Goal: Task Accomplishment & Management: Use online tool/utility

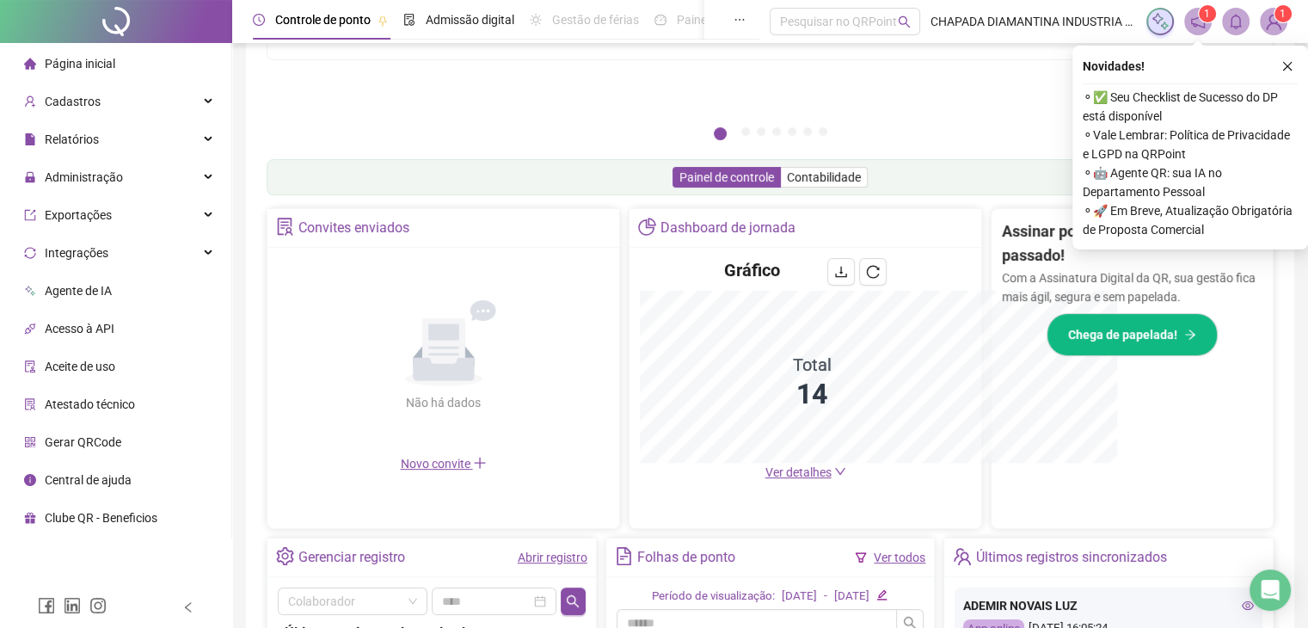
scroll to position [425, 0]
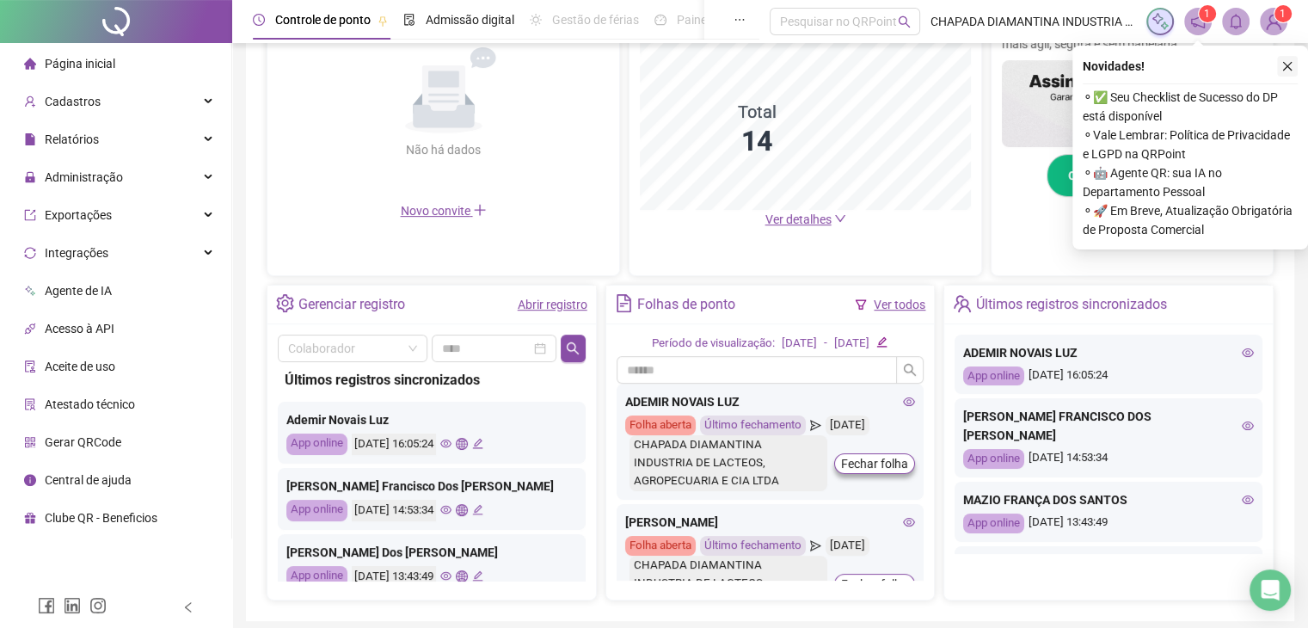
click at [1288, 70] on icon "close" at bounding box center [1287, 66] width 12 height 12
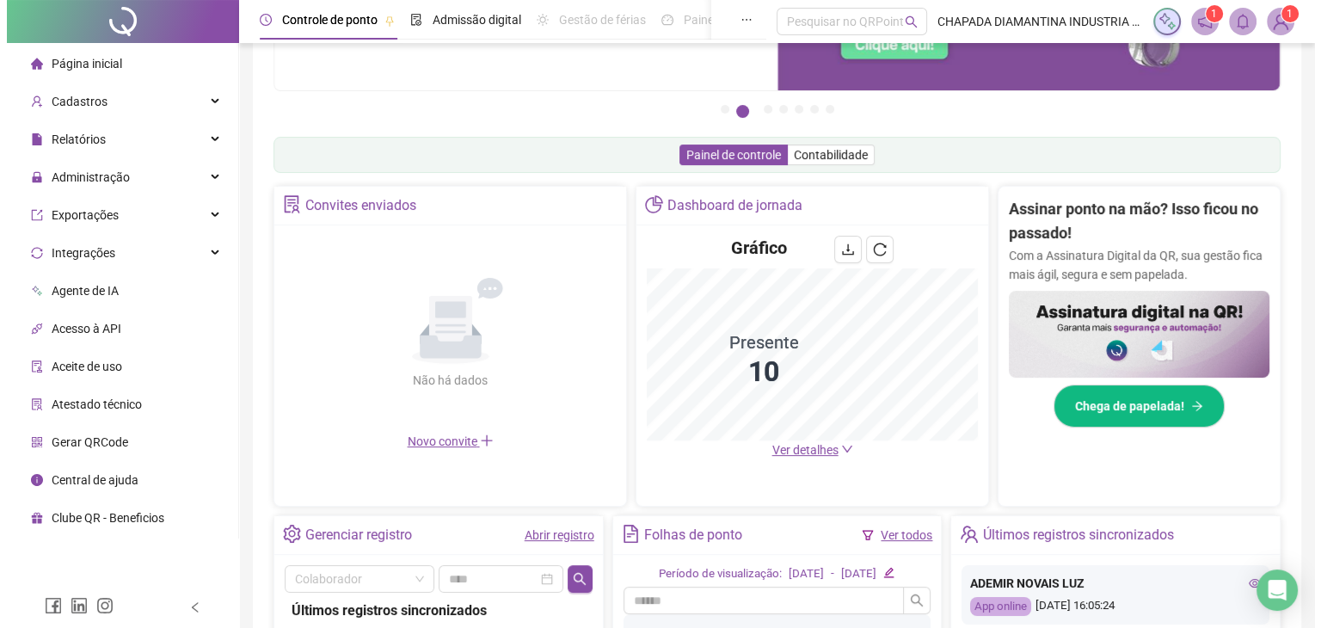
scroll to position [0, 0]
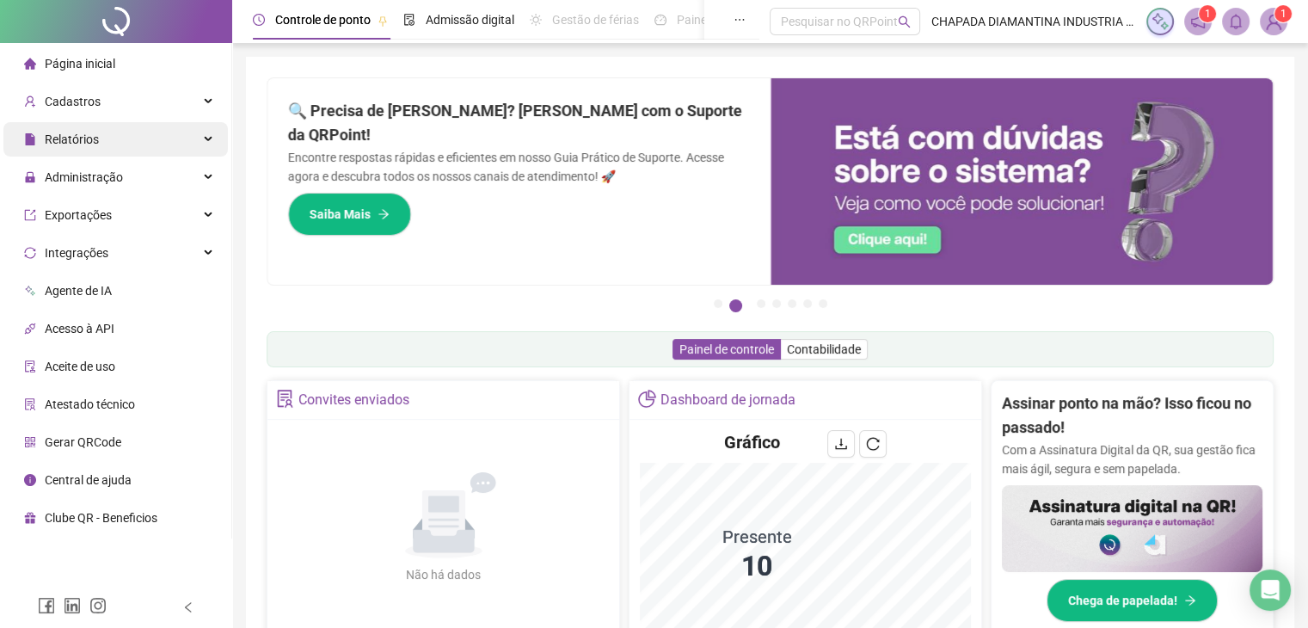
click at [47, 150] on span "Relatórios" at bounding box center [61, 139] width 75 height 34
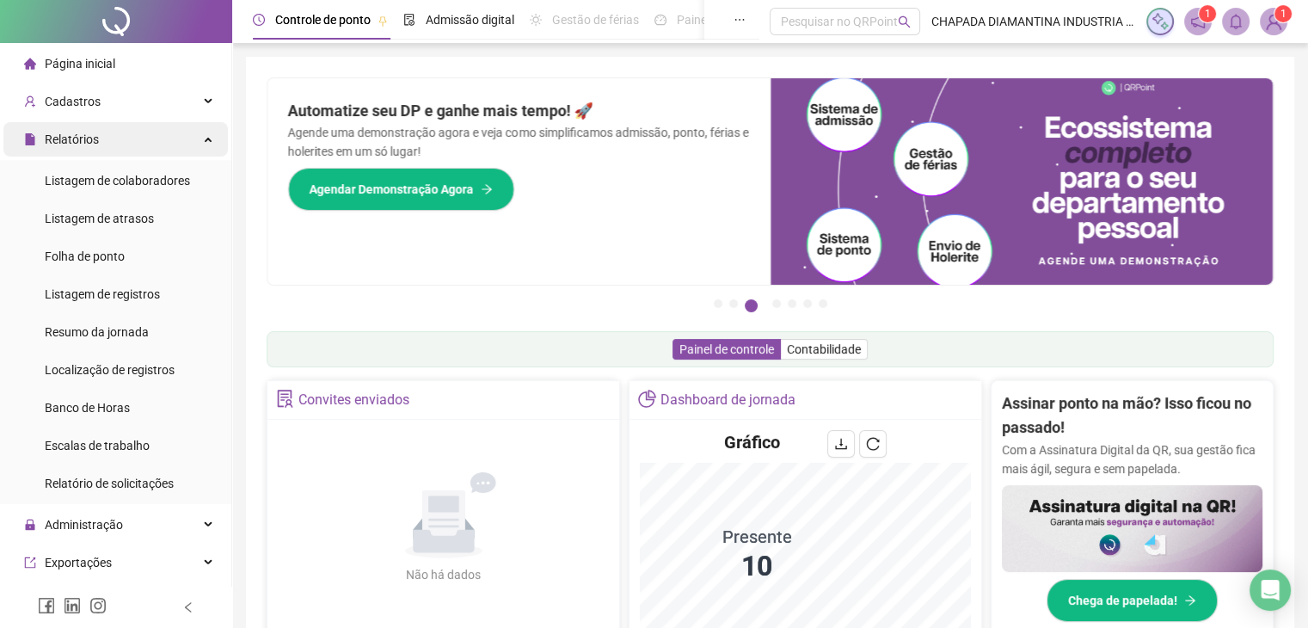
click at [127, 132] on div "Relatórios" at bounding box center [115, 139] width 224 height 34
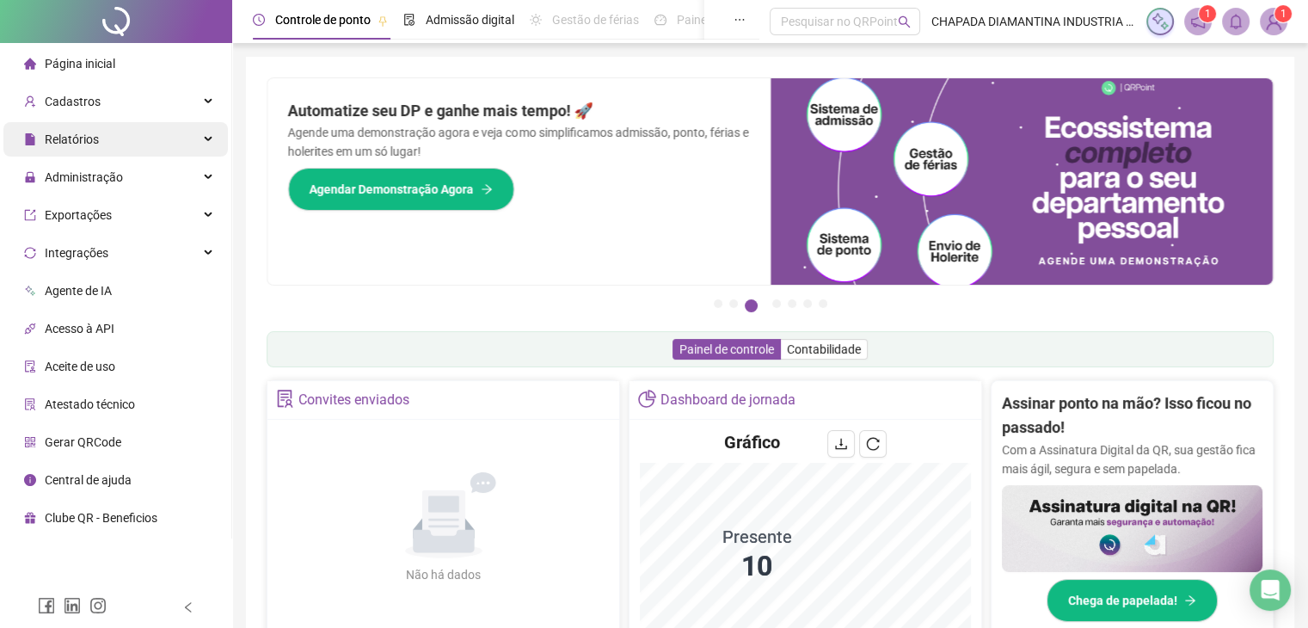
click at [127, 132] on div "Relatórios" at bounding box center [115, 139] width 224 height 34
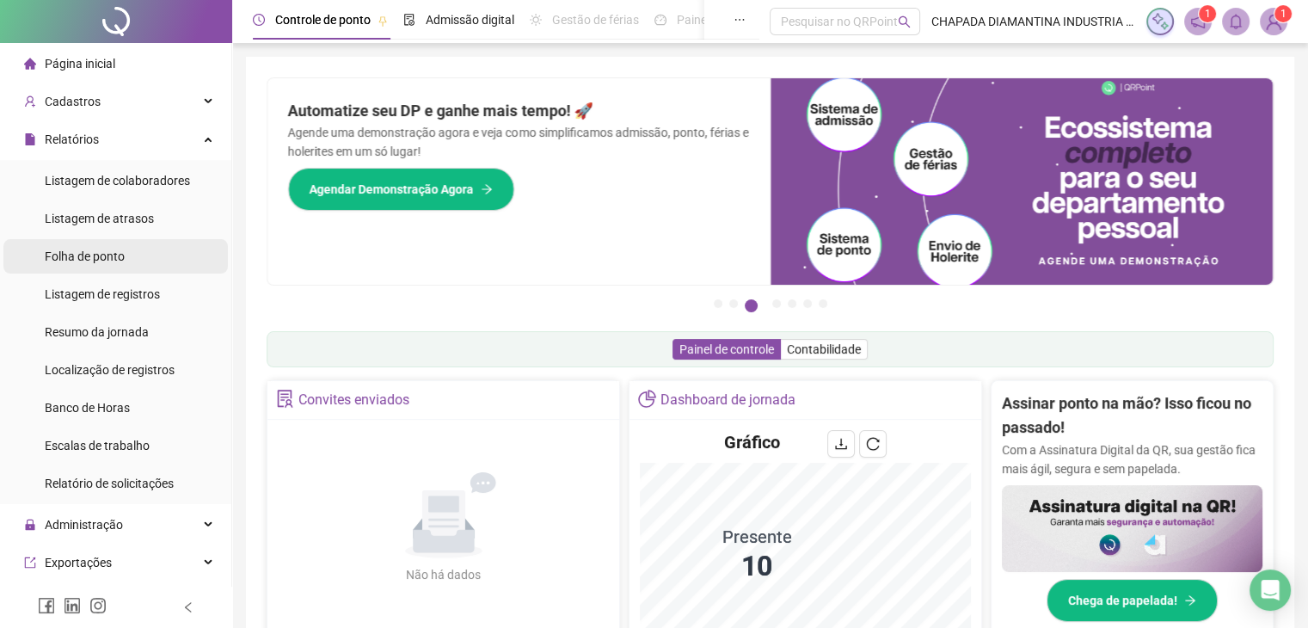
click at [140, 261] on li "Folha de ponto" at bounding box center [115, 256] width 224 height 34
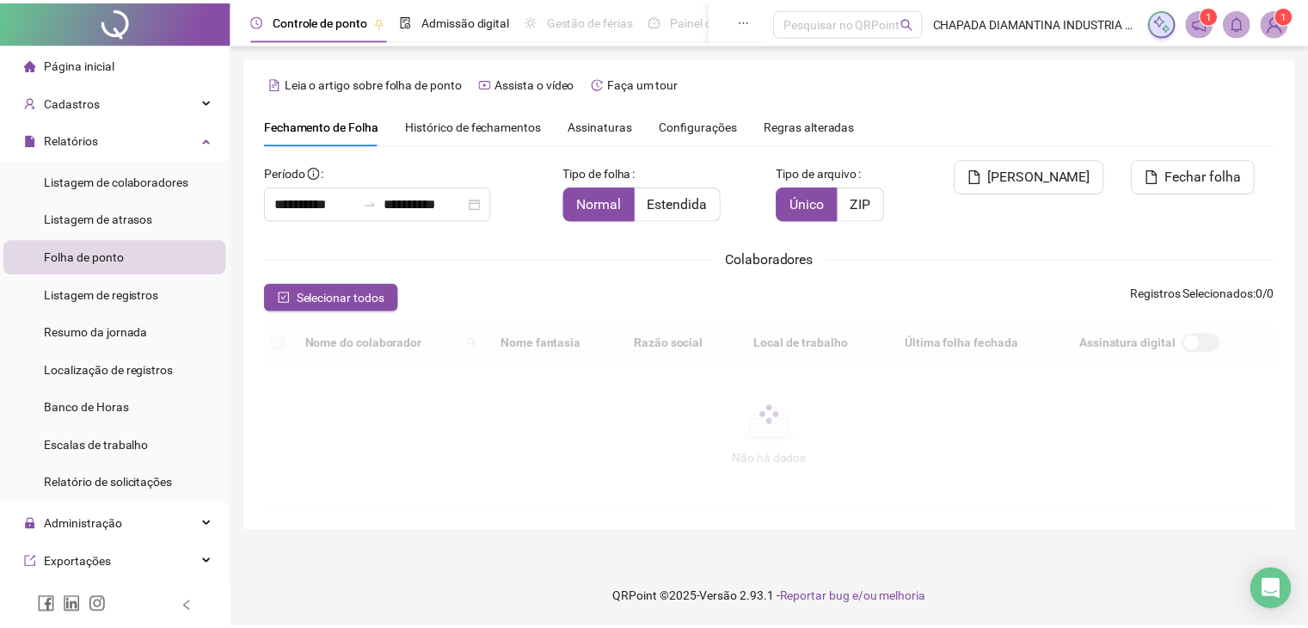
scroll to position [38, 0]
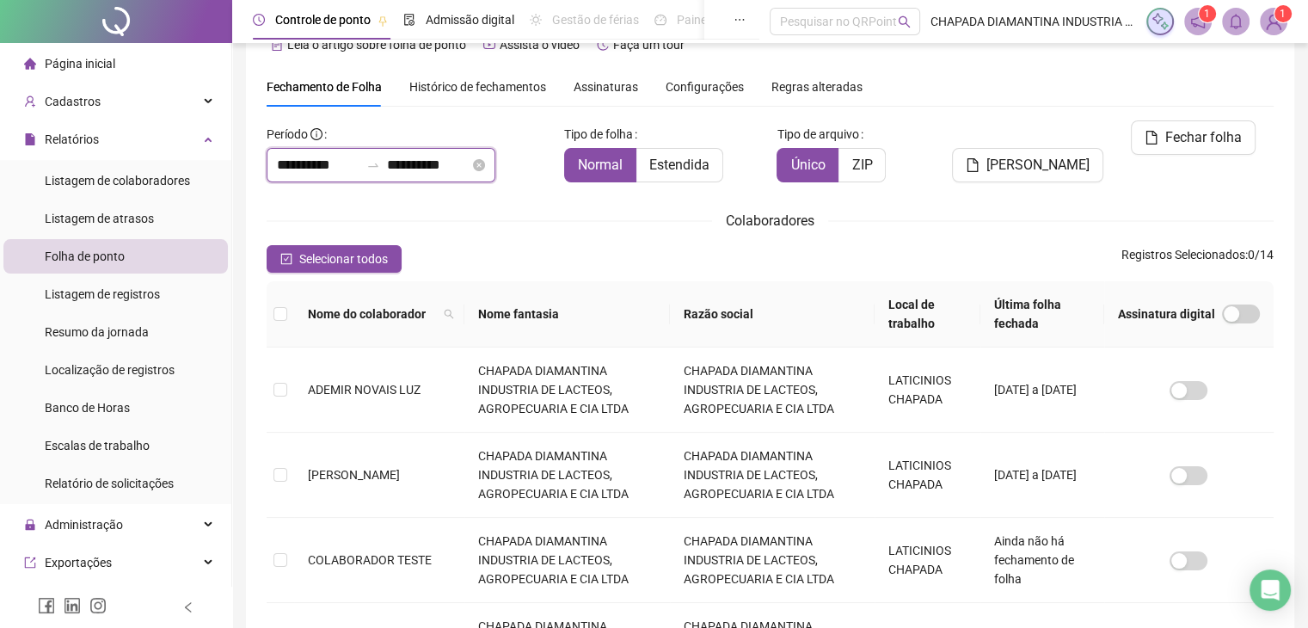
click at [425, 166] on input "**********" at bounding box center [428, 165] width 83 height 21
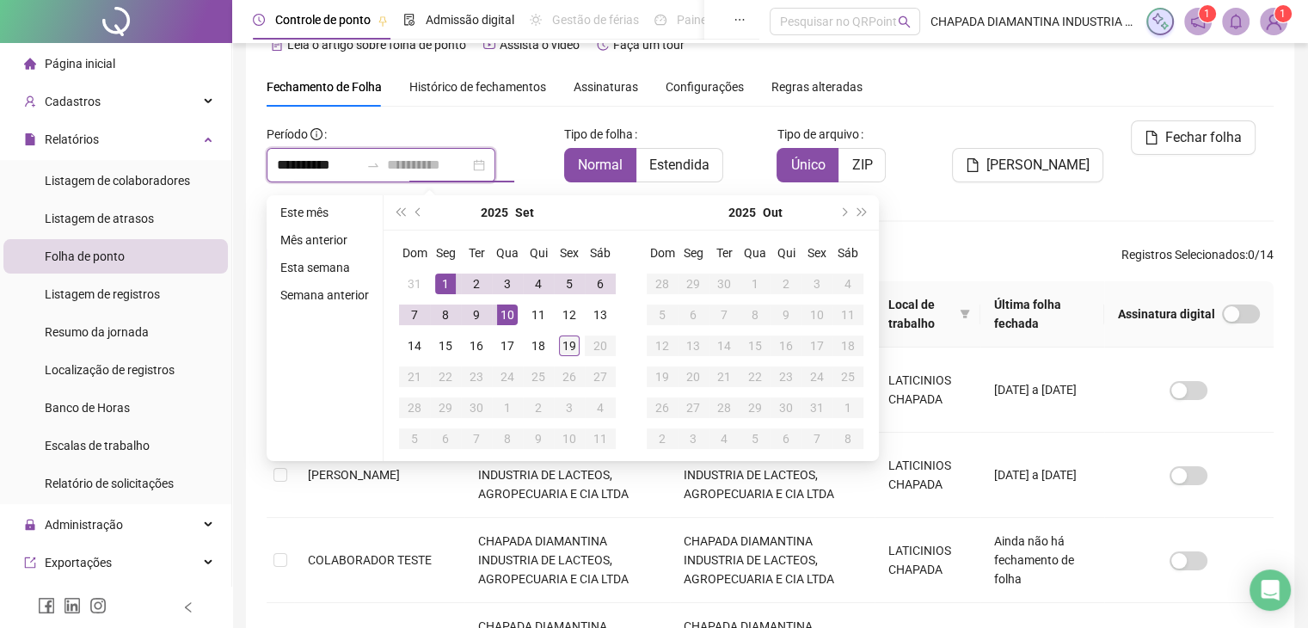
type input "**********"
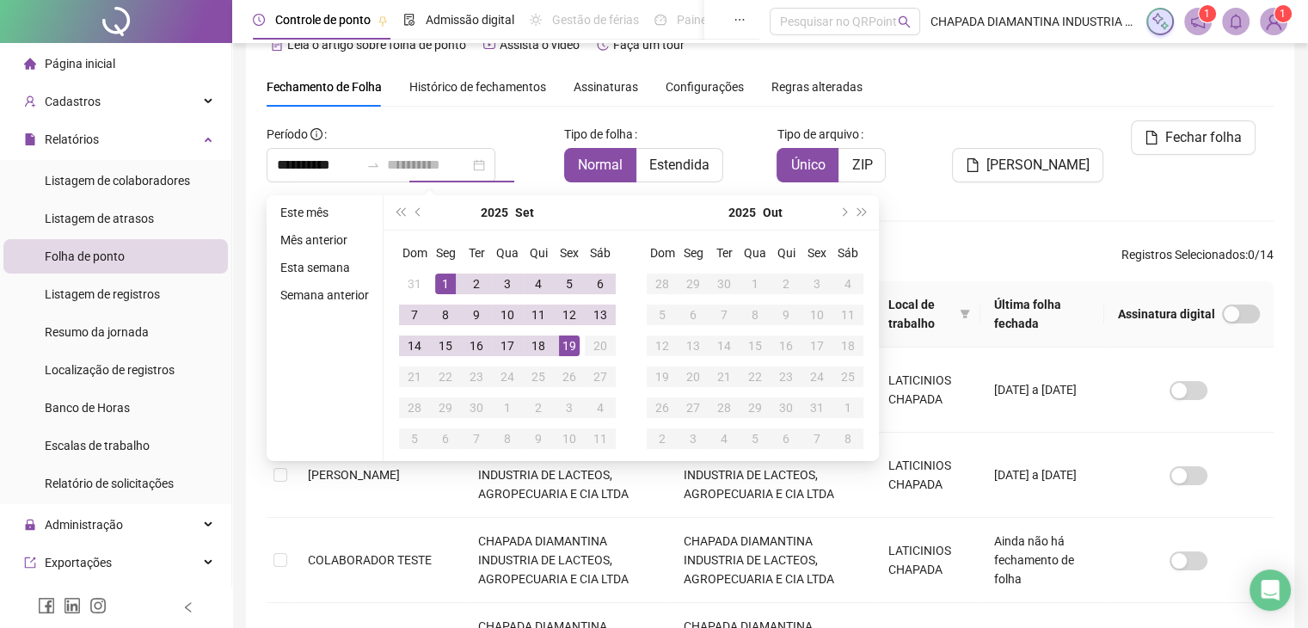
click at [561, 343] on div "19" at bounding box center [569, 345] width 21 height 21
type input "**********"
click at [1028, 149] on button "[PERSON_NAME]" at bounding box center [1027, 165] width 151 height 34
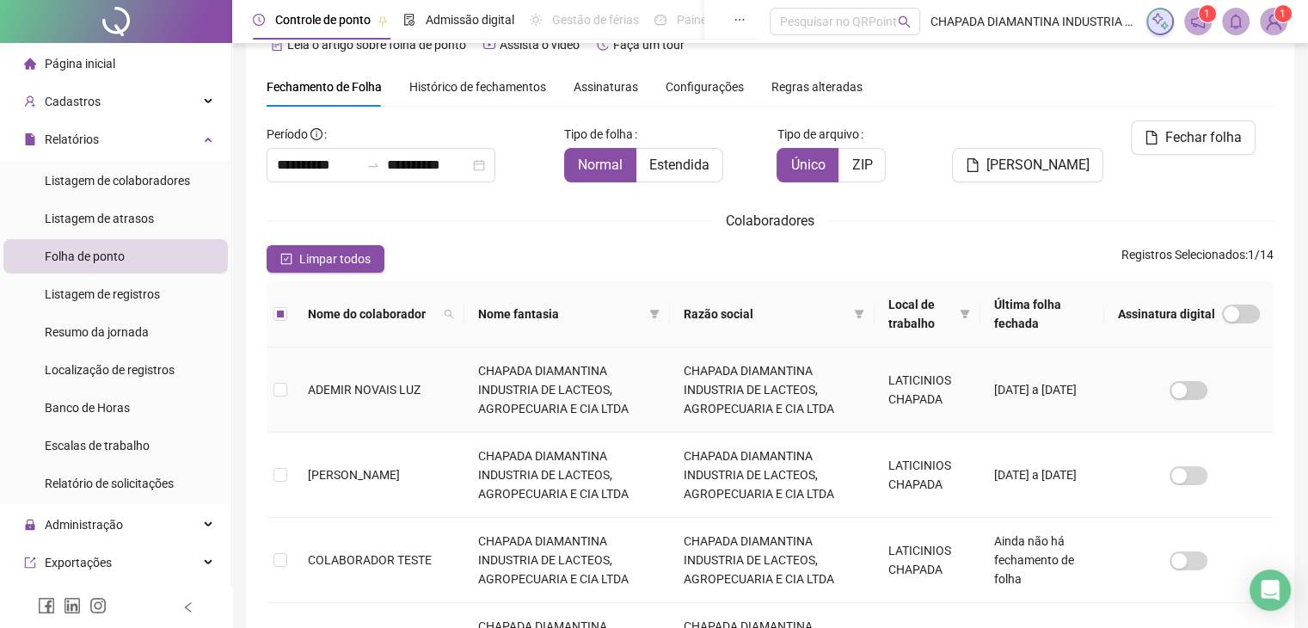
scroll to position [0, 0]
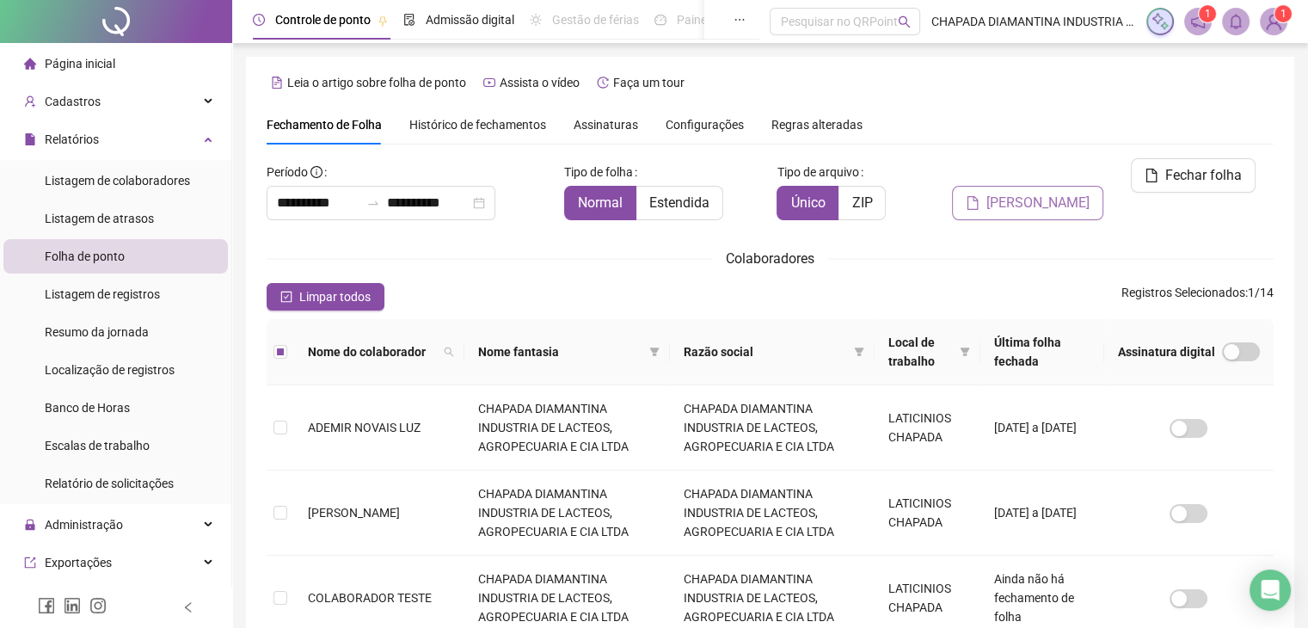
click at [1081, 193] on span "[PERSON_NAME]" at bounding box center [1037, 203] width 103 height 21
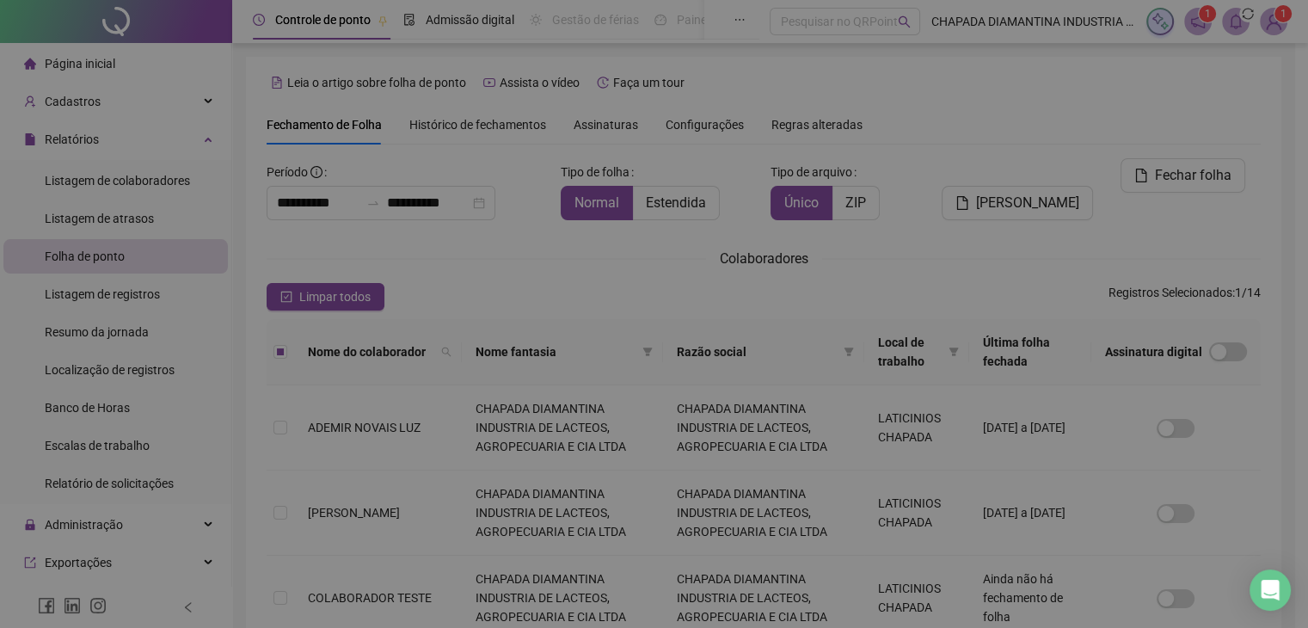
scroll to position [38, 0]
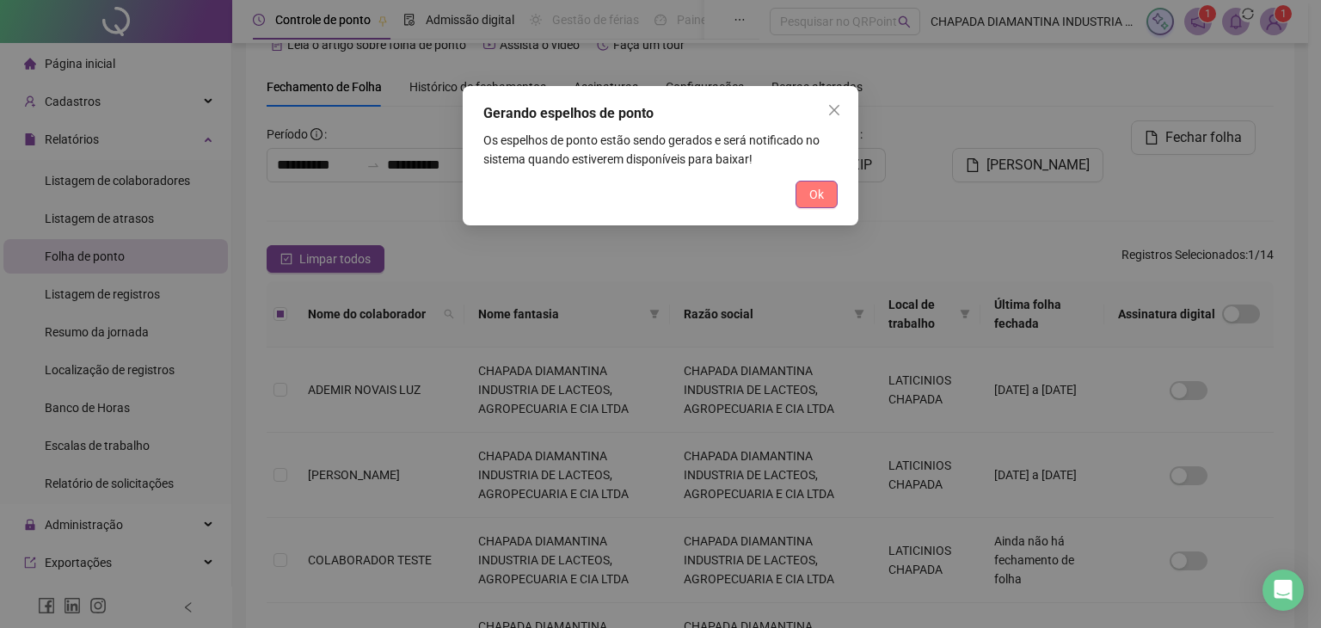
click at [805, 195] on button "Ok" at bounding box center [816, 195] width 42 height 28
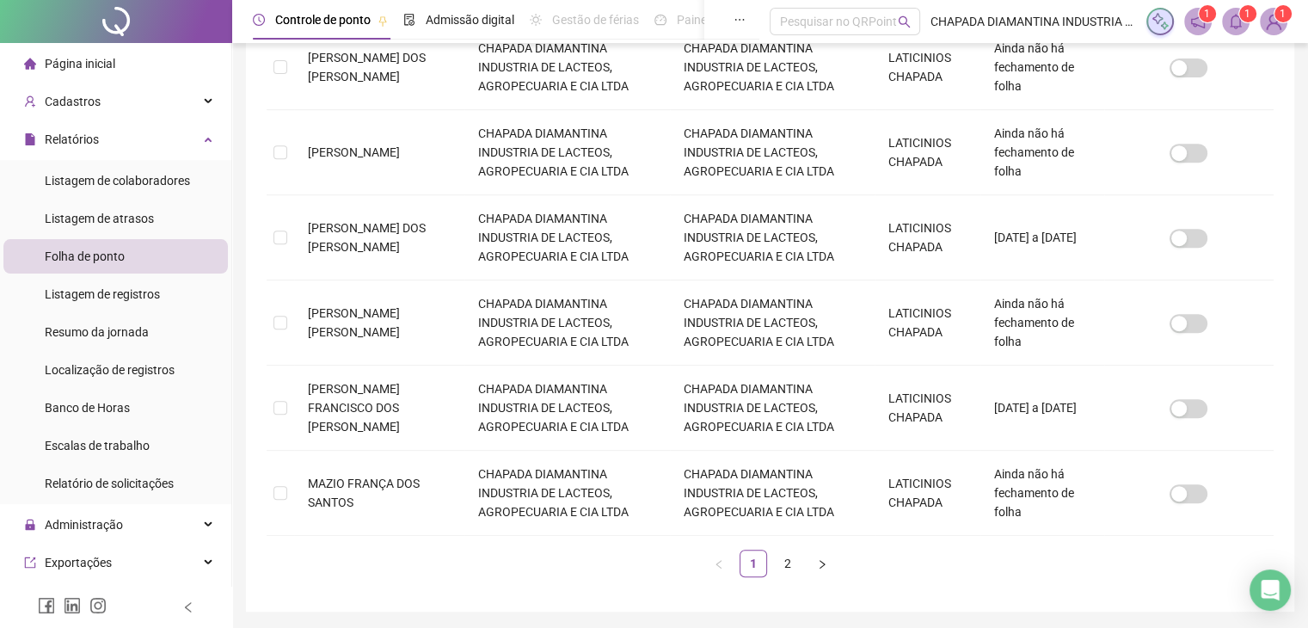
scroll to position [671, 0]
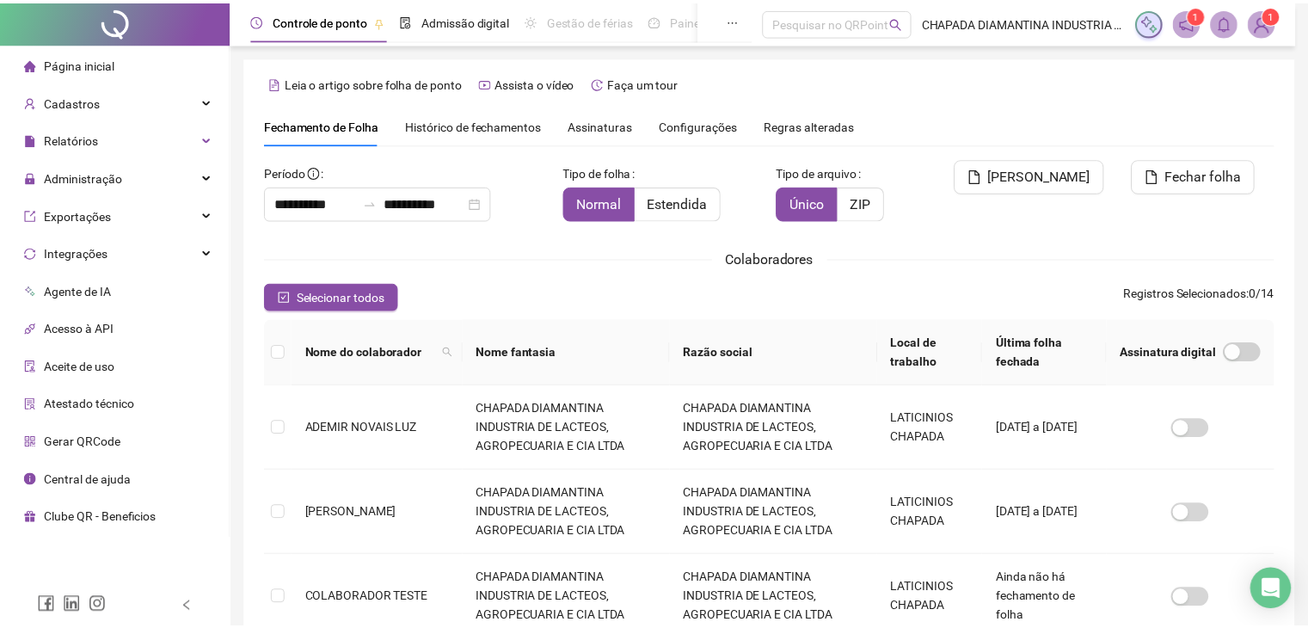
scroll to position [38, 0]
